Goal: Transaction & Acquisition: Purchase product/service

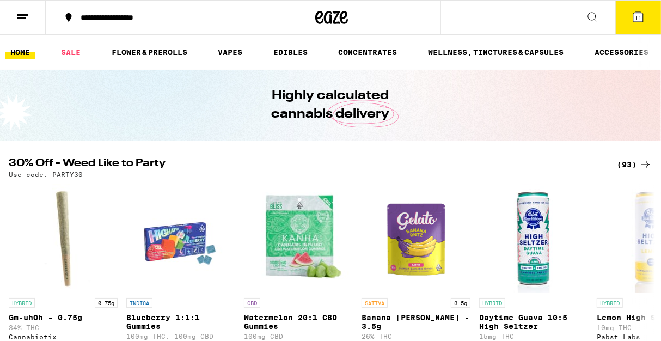
click at [630, 164] on div "(93)" at bounding box center [634, 164] width 35 height 13
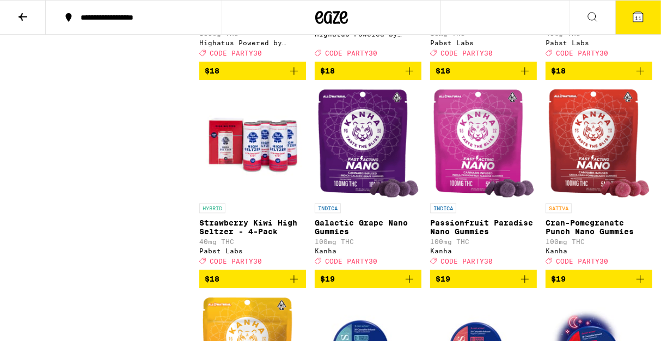
scroll to position [1726, 0]
click at [21, 13] on icon at bounding box center [22, 16] width 13 height 13
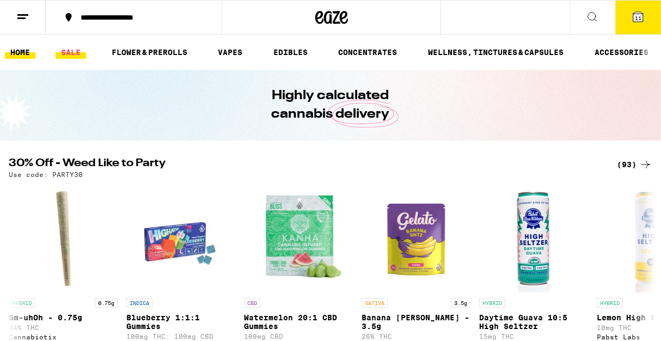
click at [71, 52] on link "SALE" at bounding box center [71, 52] width 31 height 13
click at [288, 51] on link "EDIBLES" at bounding box center [290, 52] width 45 height 13
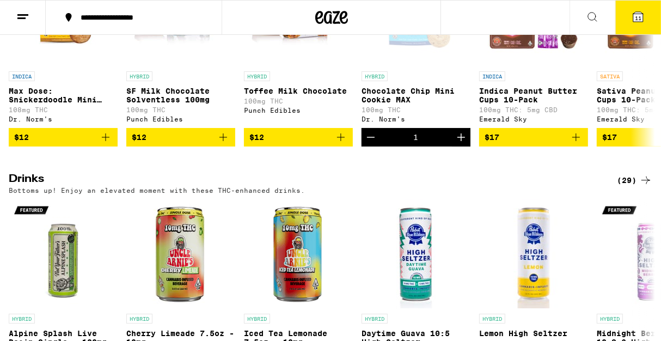
scroll to position [471, 0]
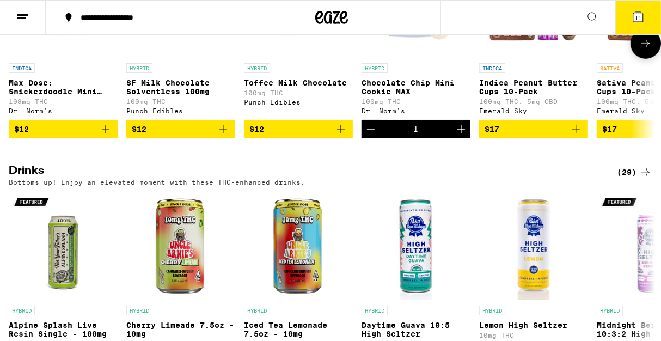
click at [373, 136] on icon "Decrement" at bounding box center [371, 129] width 13 height 13
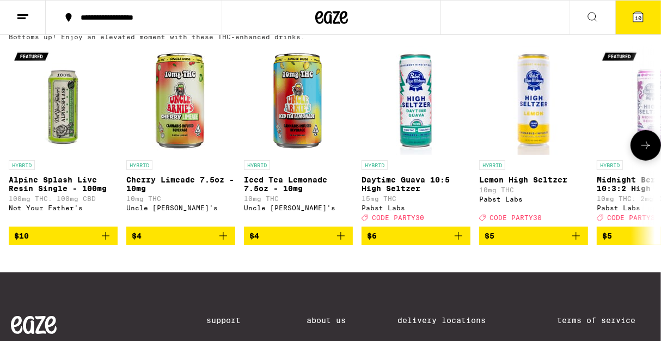
scroll to position [628, 0]
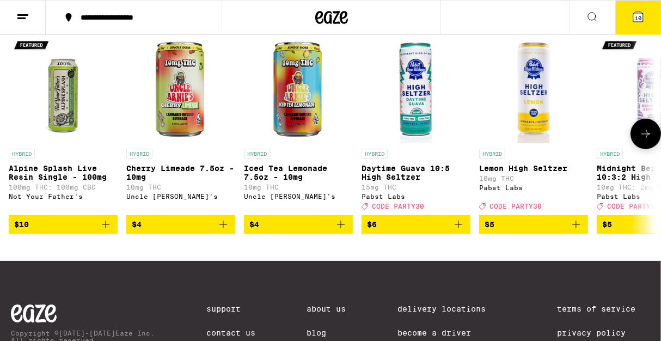
click at [641, 141] on icon at bounding box center [646, 133] width 13 height 13
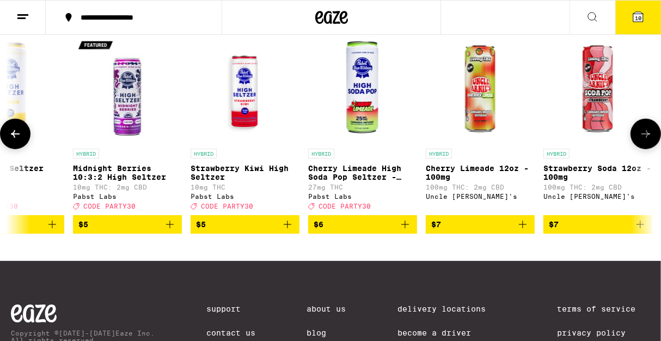
scroll to position [0, 525]
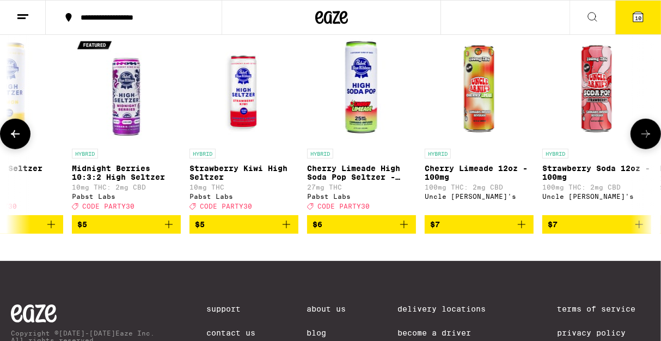
click at [641, 141] on icon at bounding box center [646, 133] width 13 height 13
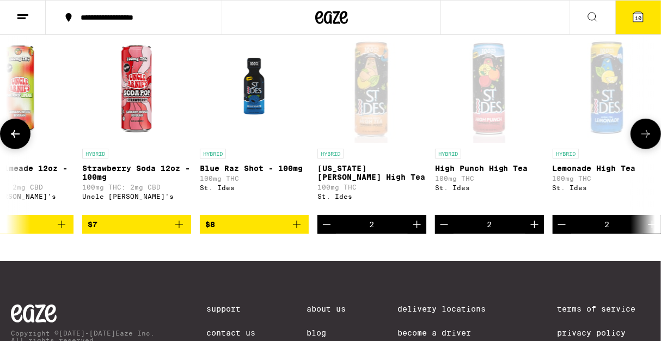
scroll to position [0, 1051]
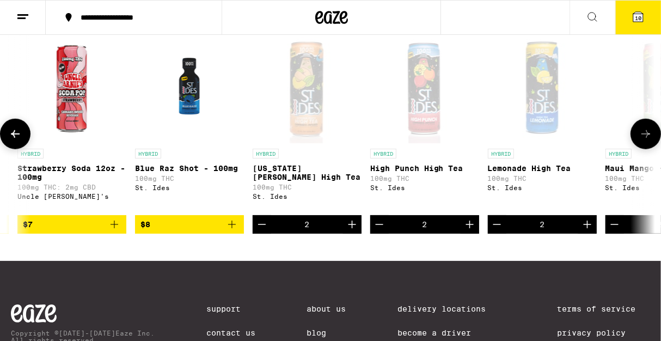
click at [380, 231] on icon "Decrement" at bounding box center [379, 224] width 13 height 13
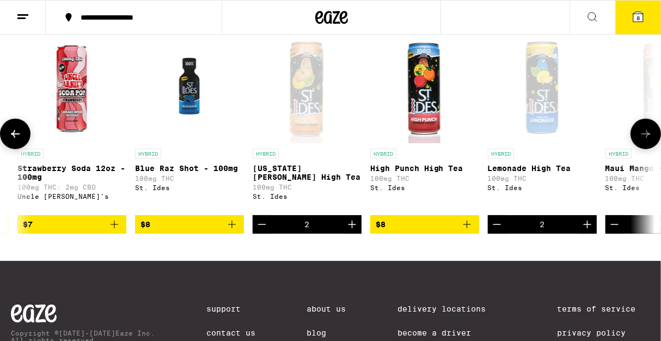
click at [113, 228] on icon "Add to bag" at bounding box center [115, 225] width 8 height 8
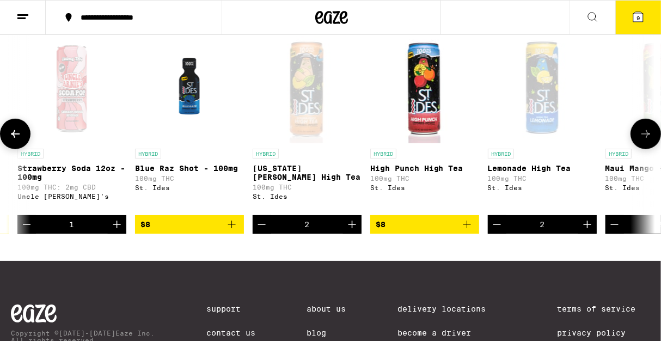
click at [650, 141] on icon at bounding box center [646, 133] width 13 height 13
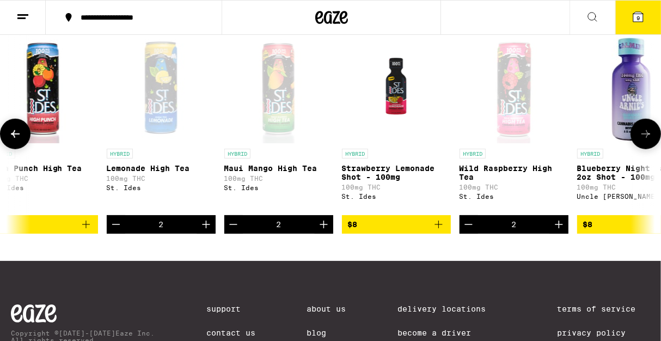
scroll to position [0, 1576]
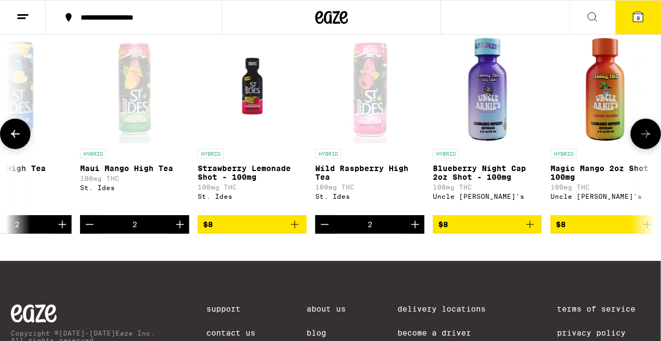
click at [652, 141] on icon at bounding box center [646, 133] width 13 height 13
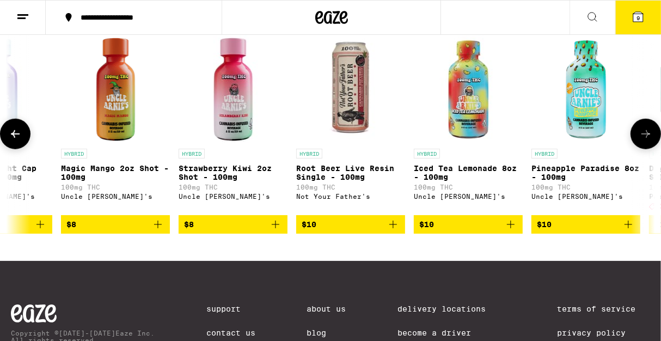
scroll to position [0, 2102]
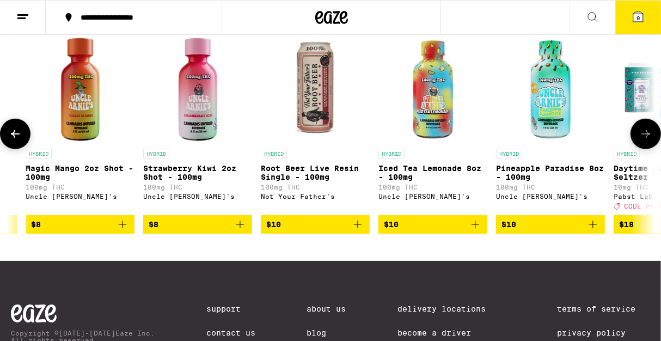
click at [642, 141] on icon at bounding box center [646, 133] width 13 height 13
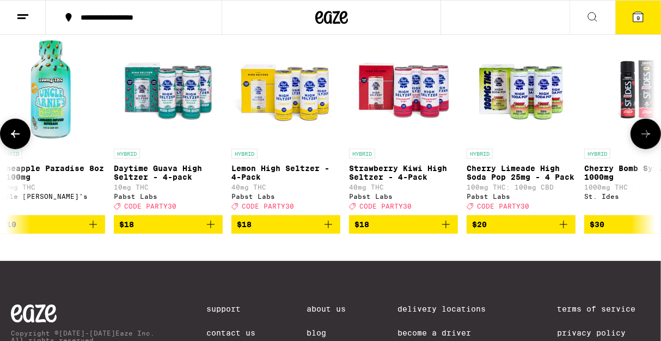
scroll to position [0, 2627]
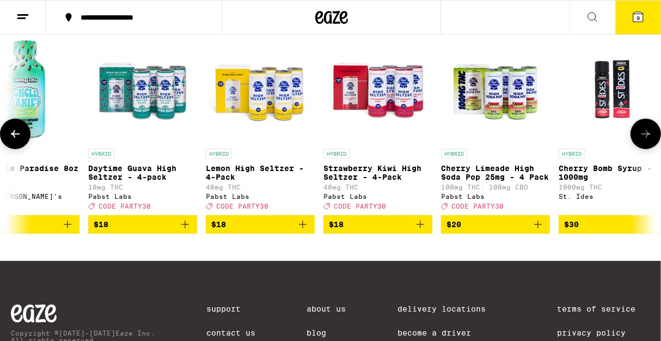
click at [642, 141] on icon at bounding box center [646, 133] width 13 height 13
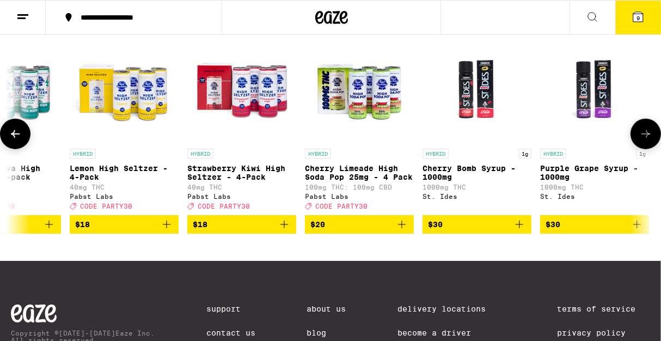
scroll to position [0, 2768]
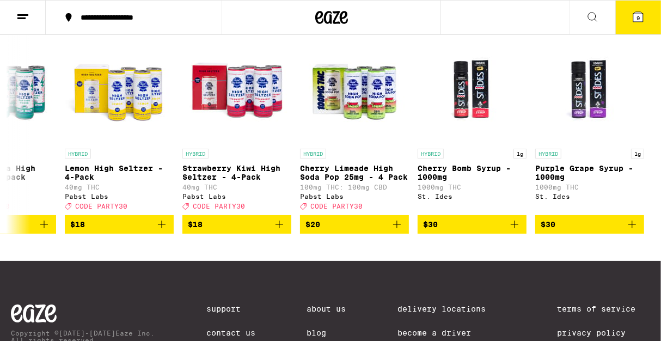
click at [337, 16] on icon at bounding box center [331, 18] width 33 height 20
